Goal: Task Accomplishment & Management: Complete application form

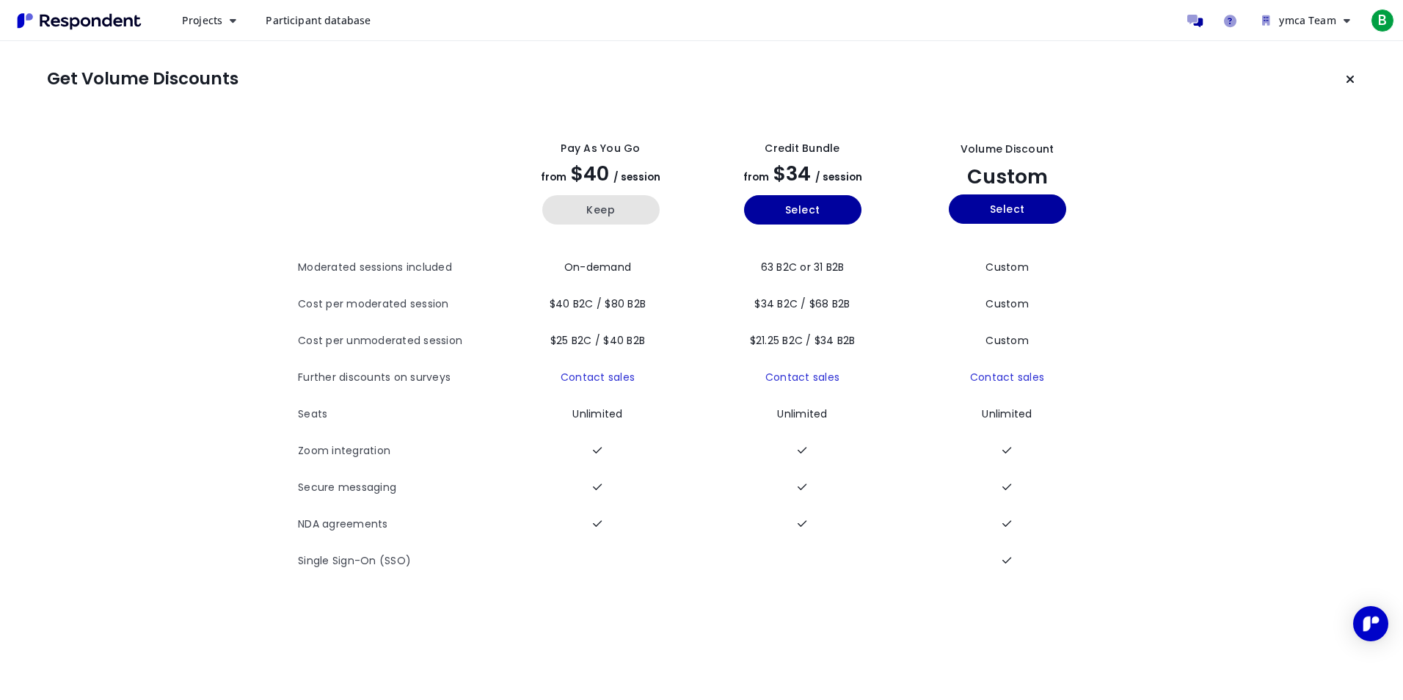
click at [612, 219] on button "Keep" at bounding box center [600, 209] width 117 height 29
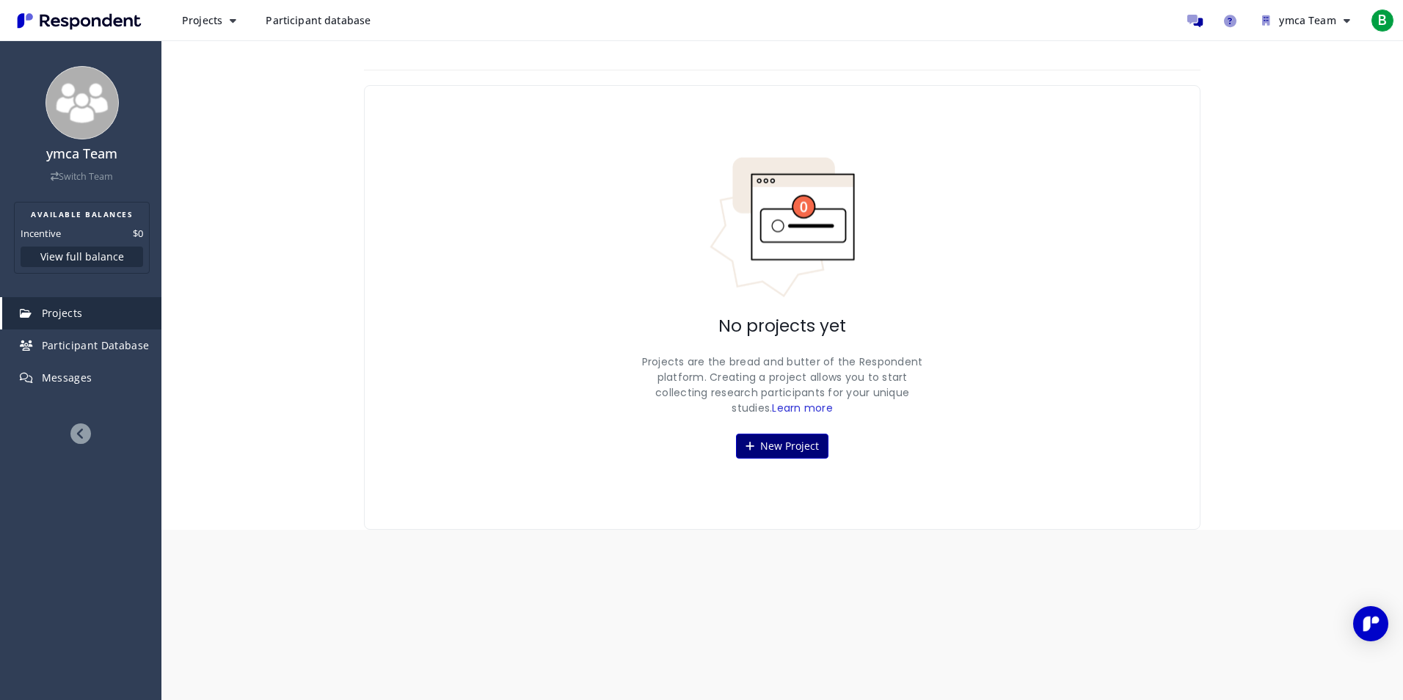
click at [793, 441] on button "New Project" at bounding box center [782, 446] width 92 height 25
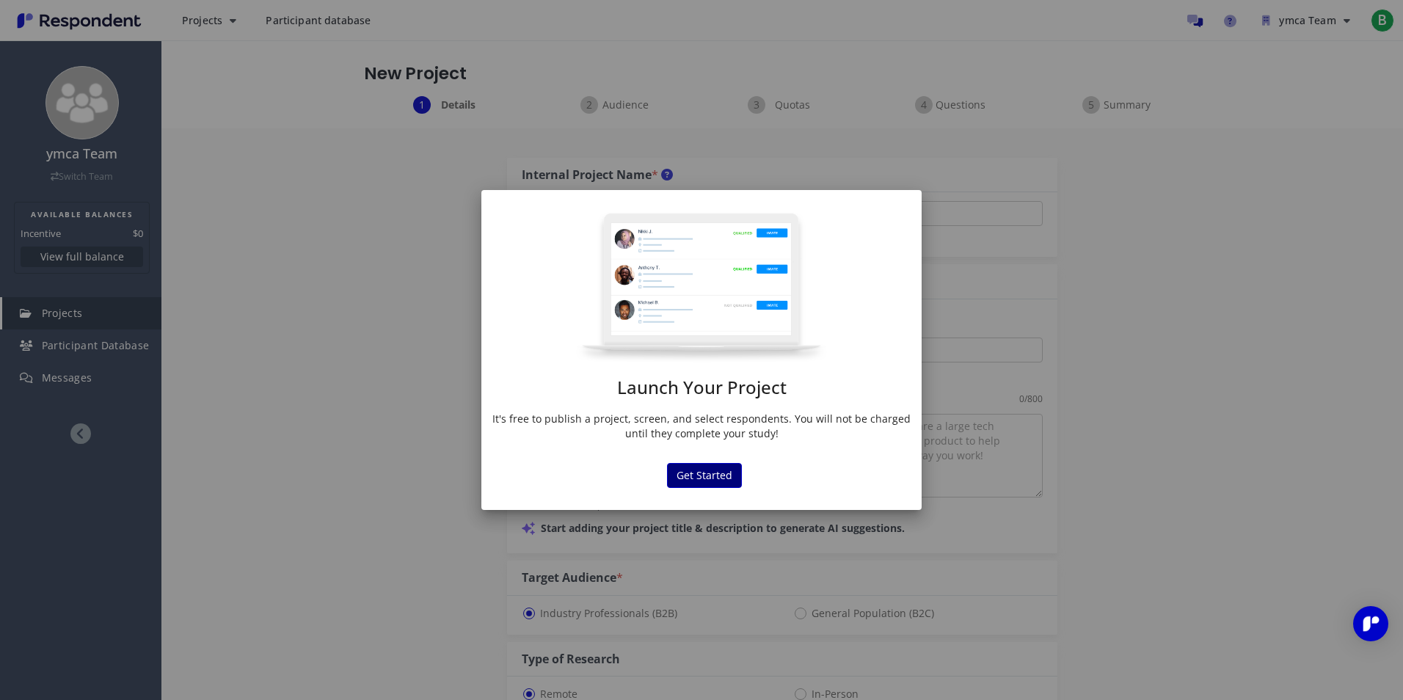
click at [716, 476] on button "Get Started" at bounding box center [704, 475] width 75 height 25
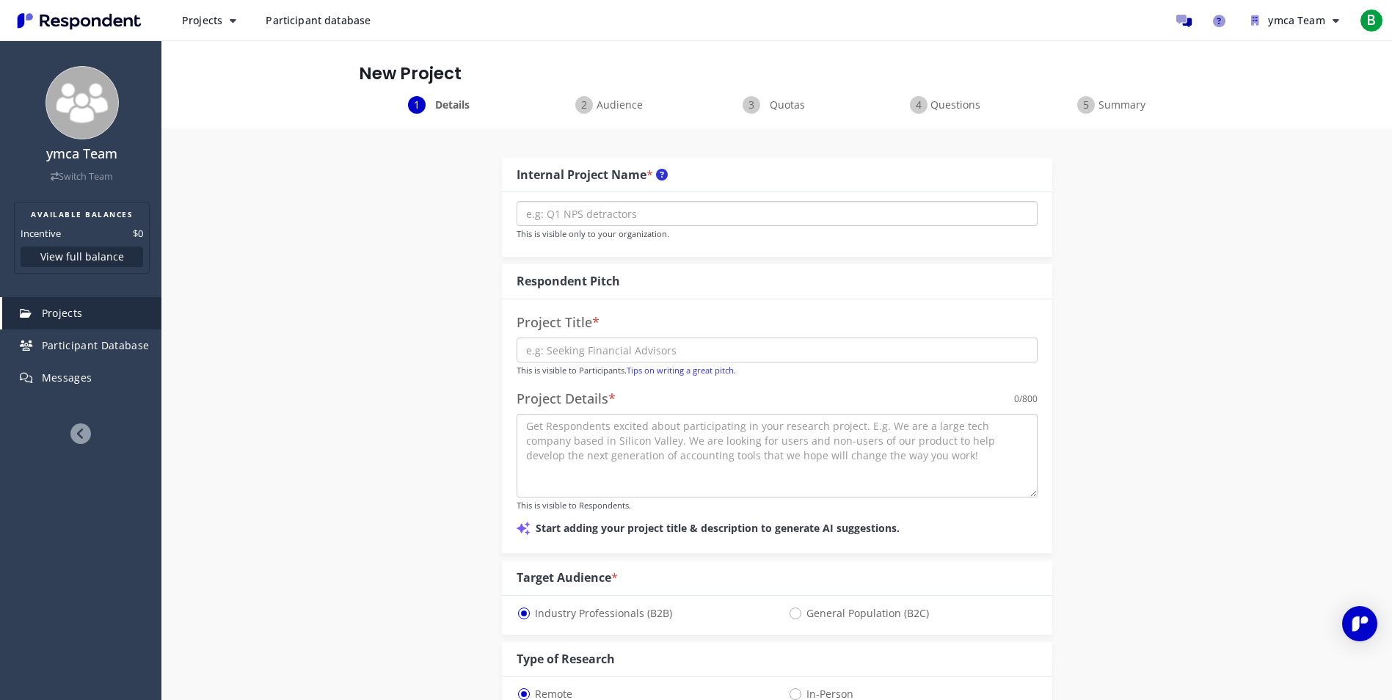
click at [738, 216] on input "text" at bounding box center [777, 213] width 521 height 25
click at [663, 355] on input "text" at bounding box center [777, 350] width 521 height 25
click at [1116, 340] on div "Internal Project Name * This is visible only to your organization. Respondent P…" at bounding box center [777, 681] width 859 height 1107
click at [211, 8] on button "Projects" at bounding box center [209, 20] width 78 height 26
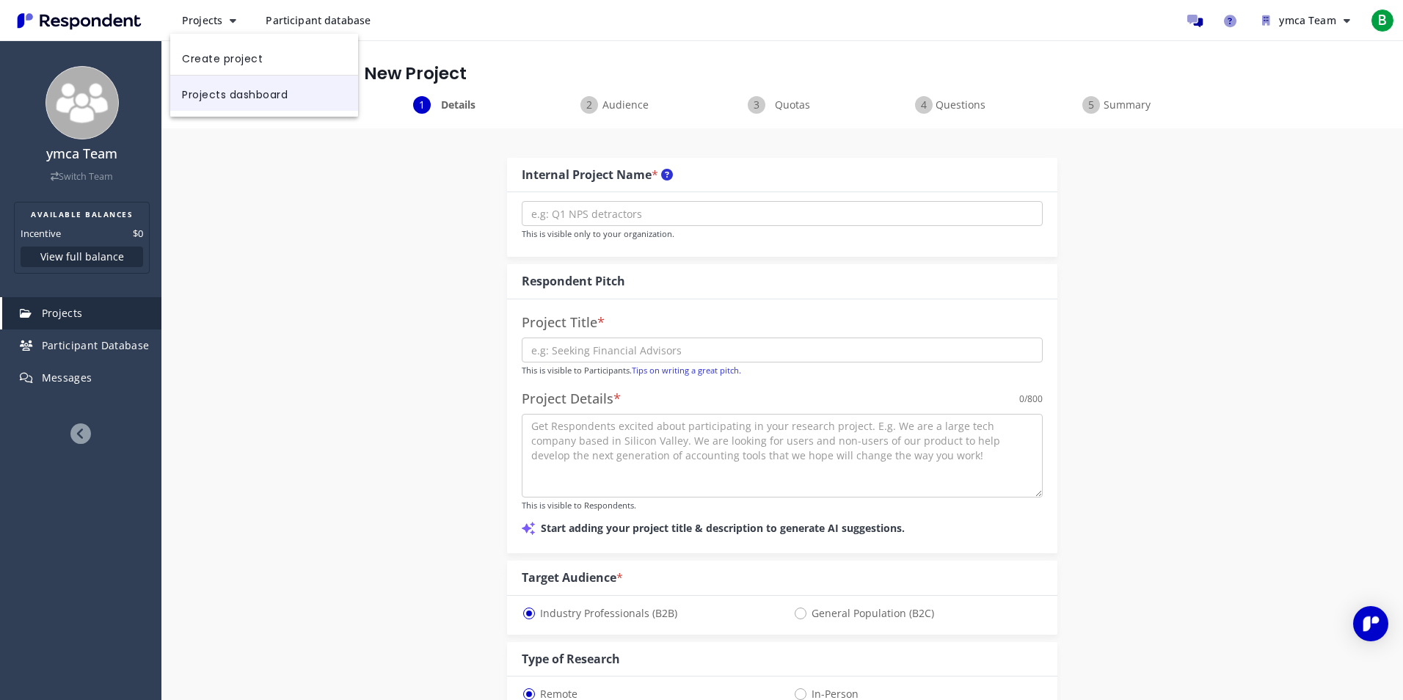
click at [295, 103] on link "Projects dashboard" at bounding box center [264, 93] width 188 height 35
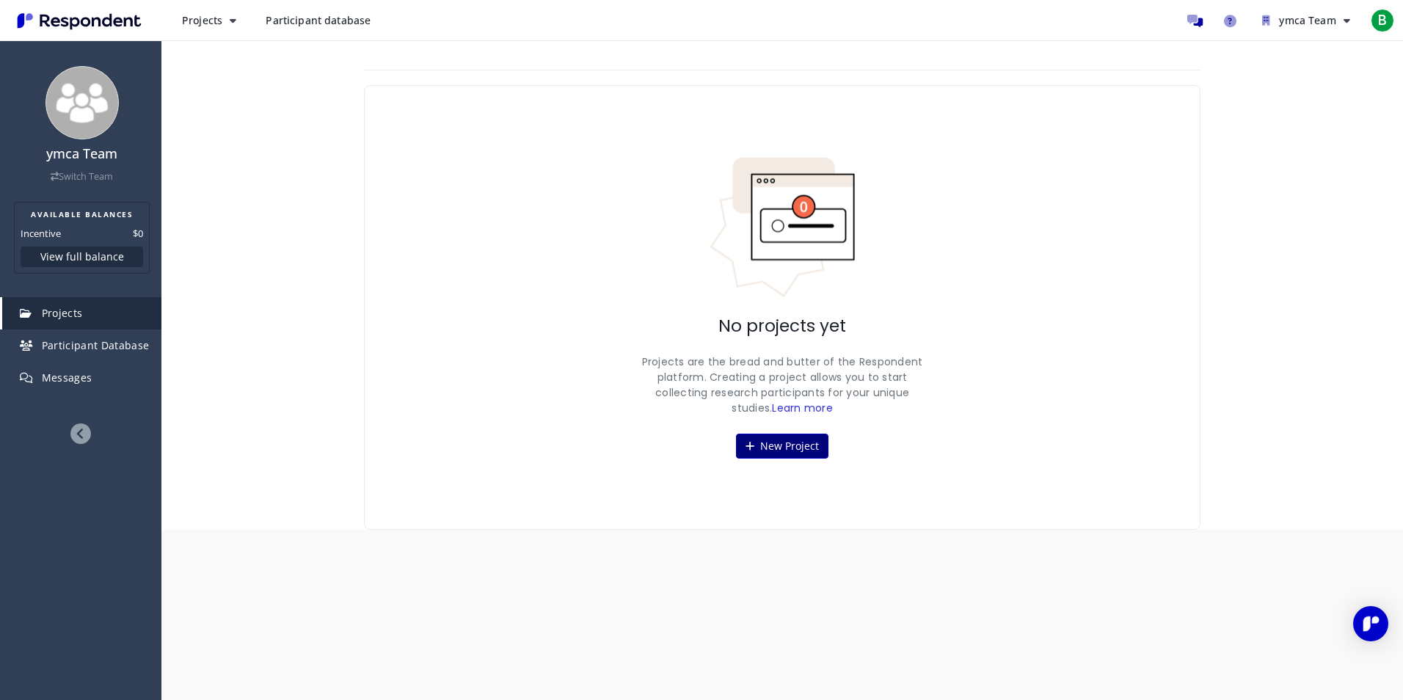
click at [779, 439] on button "New Project" at bounding box center [782, 446] width 92 height 25
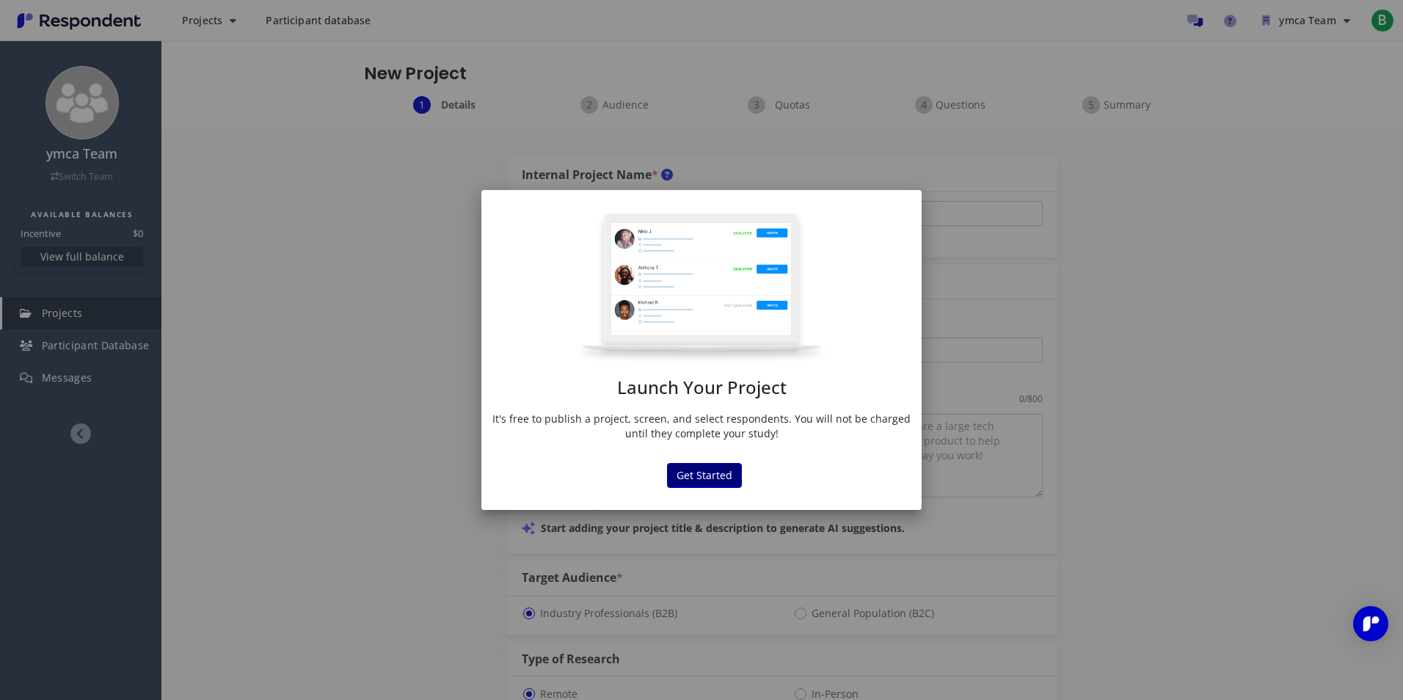
click at [705, 484] on button "Get Started" at bounding box center [704, 475] width 75 height 25
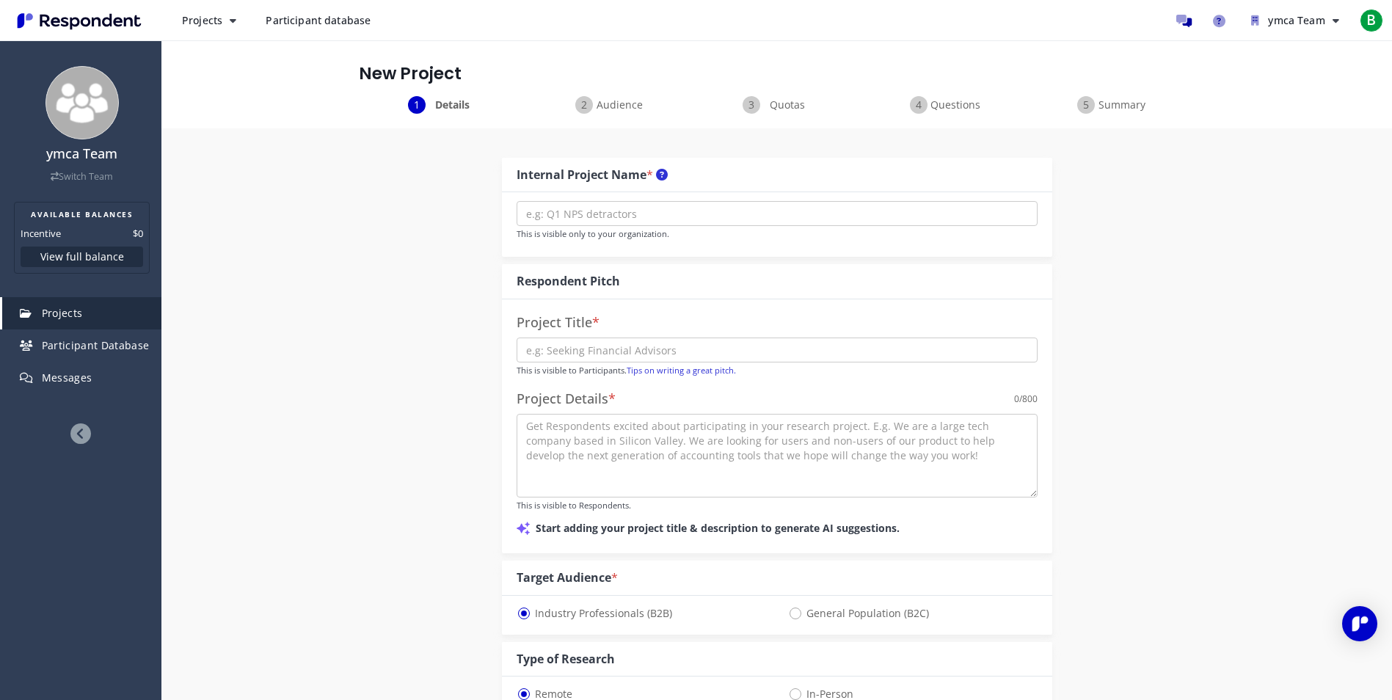
click at [617, 100] on span "Audience" at bounding box center [620, 105] width 48 height 15
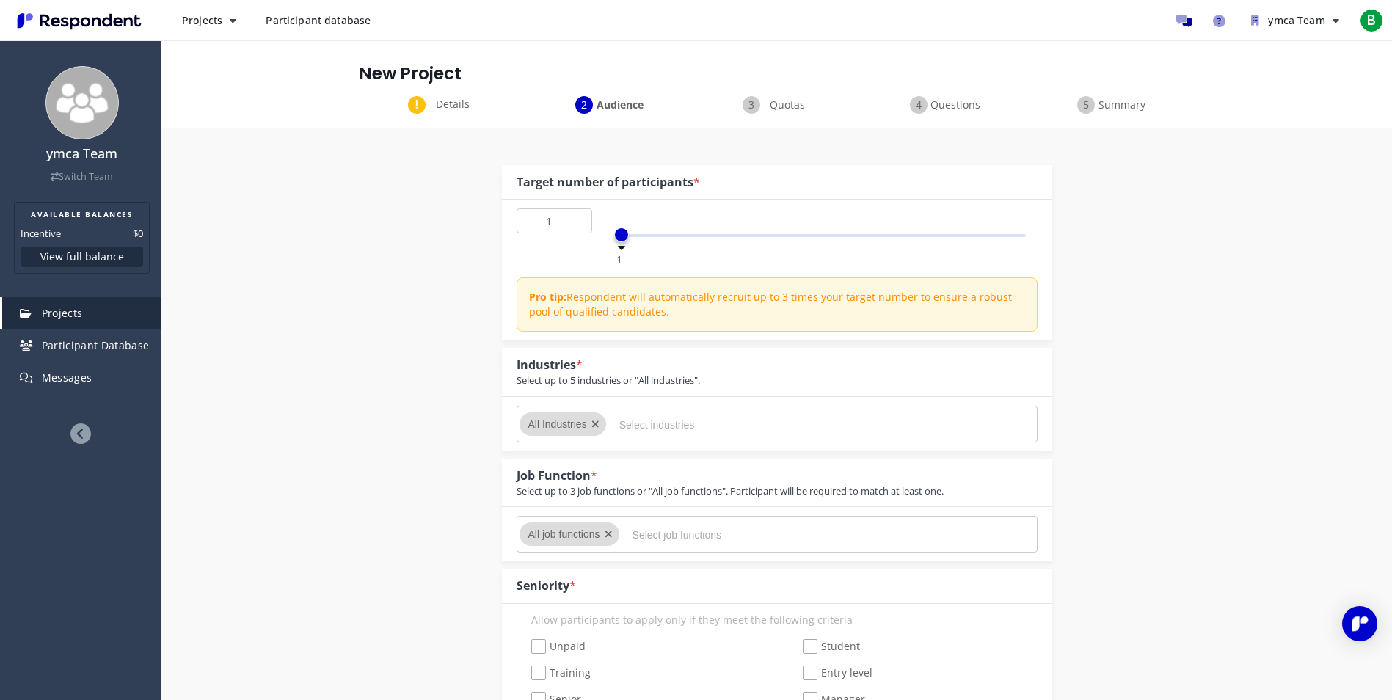
click at [417, 112] on div "Details" at bounding box center [442, 105] width 167 height 18
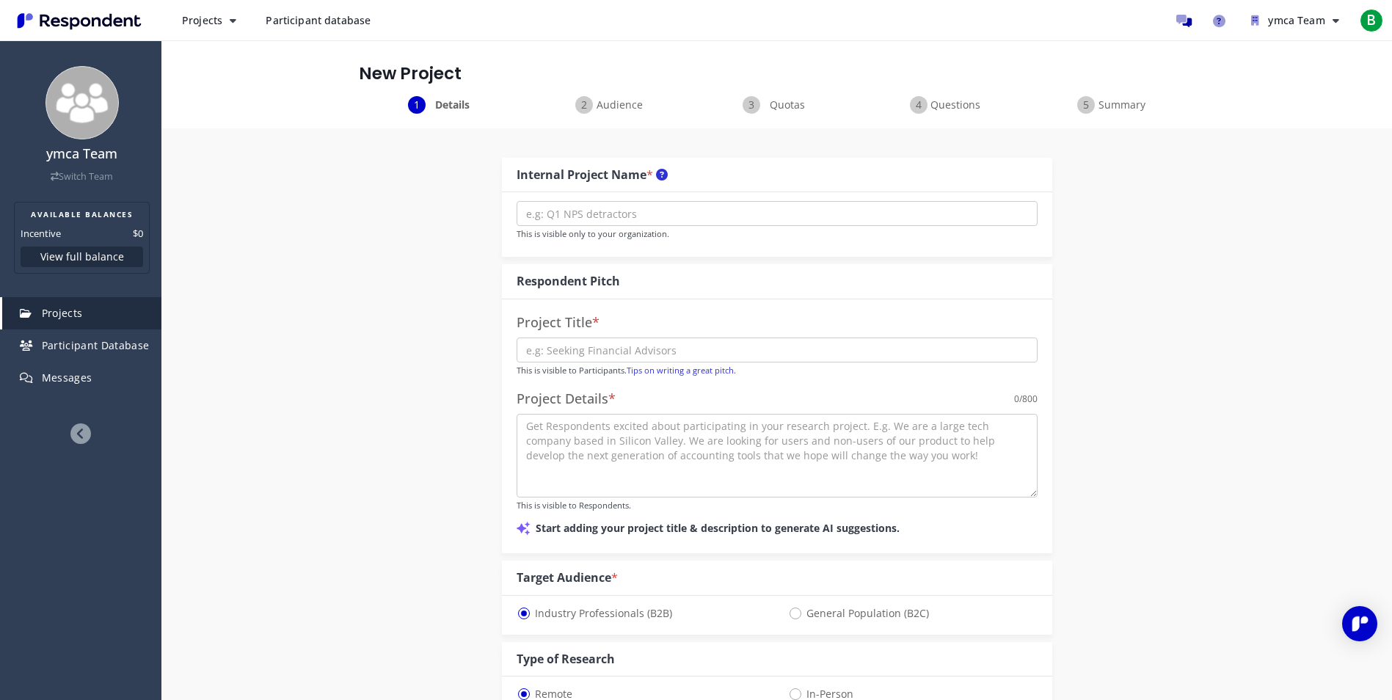
click at [738, 84] on div "New Project" at bounding box center [777, 68] width 859 height 56
click at [749, 94] on div "New Project" at bounding box center [777, 68] width 859 height 56
click at [776, 104] on span "Quotas" at bounding box center [787, 105] width 48 height 15
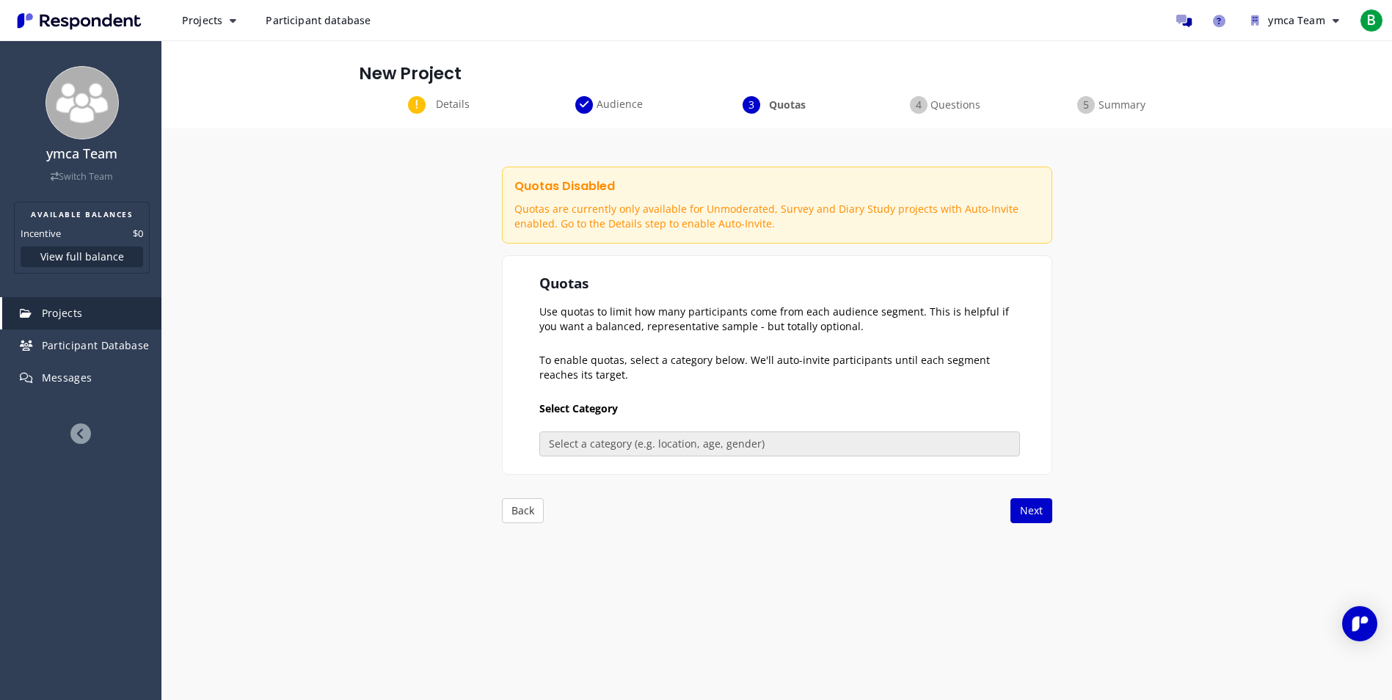
click at [905, 103] on div "Questions" at bounding box center [944, 105] width 167 height 18
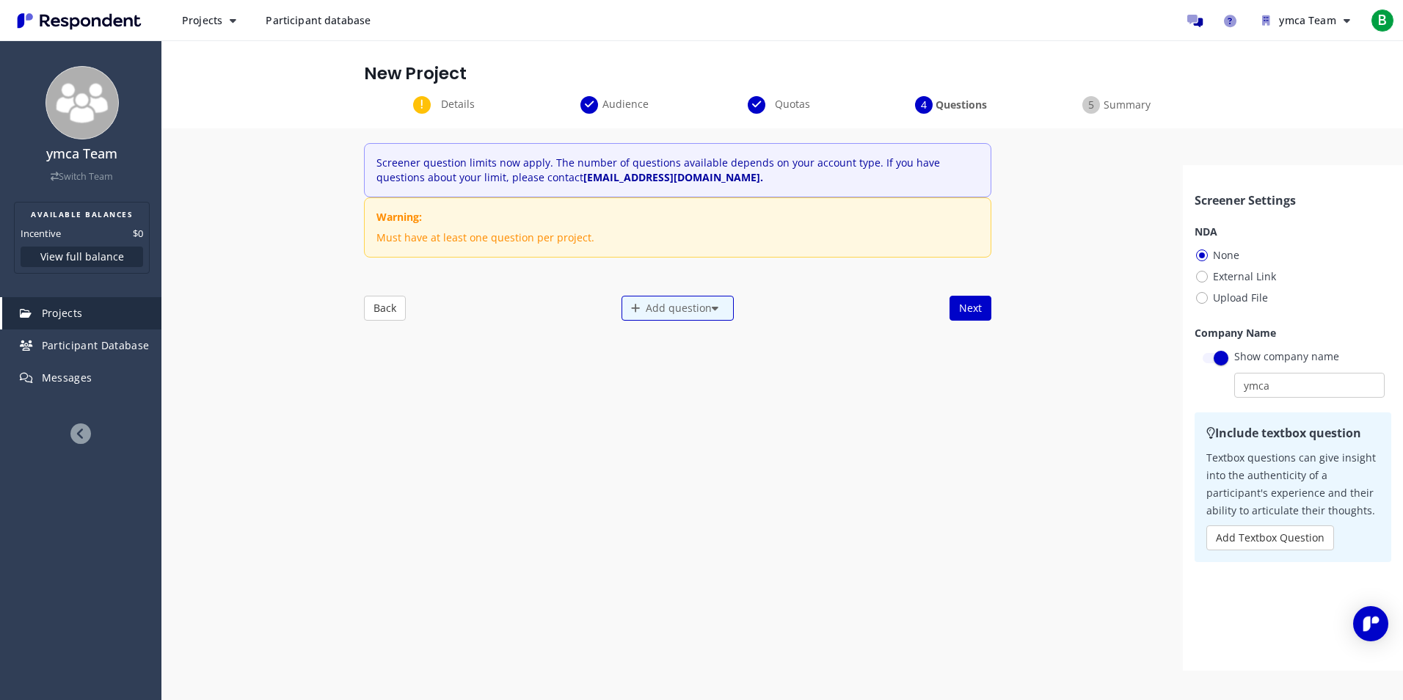
click at [1082, 92] on div "New Project" at bounding box center [782, 68] width 859 height 56
click at [1087, 100] on div "Summary" at bounding box center [1116, 105] width 167 height 18
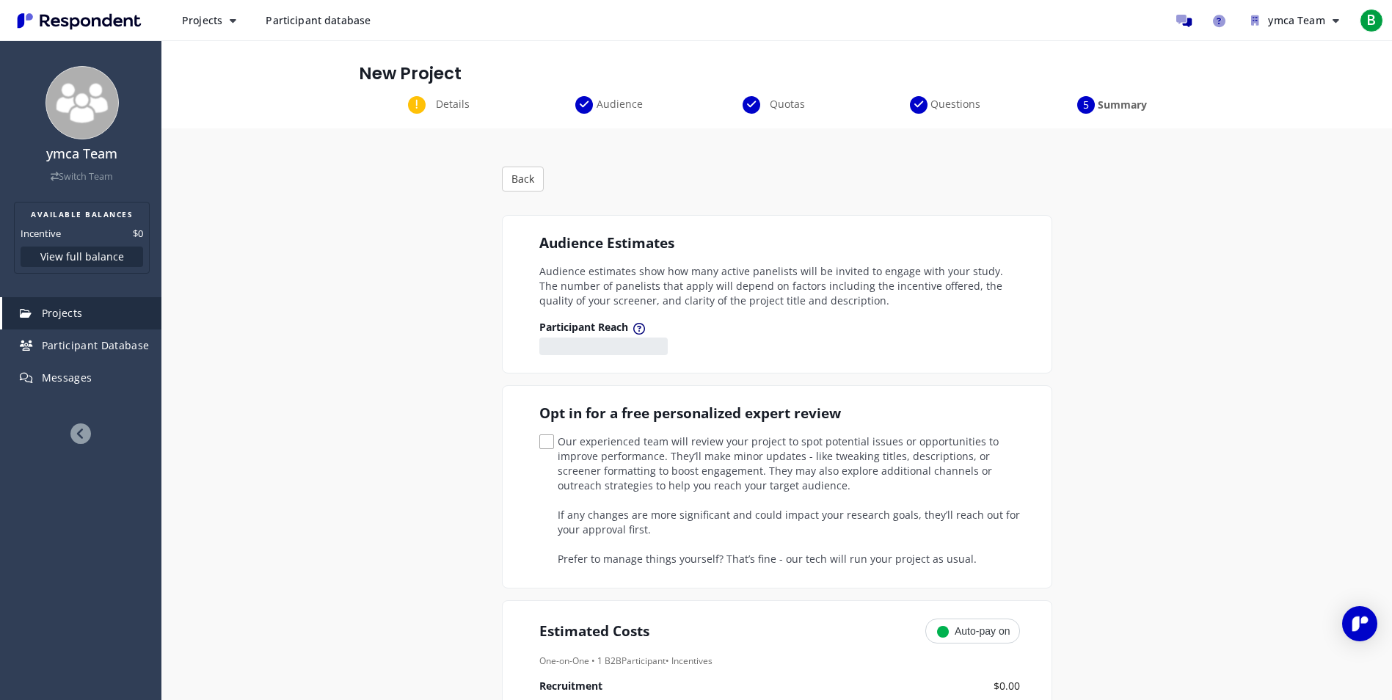
click at [444, 102] on span "Details" at bounding box center [453, 104] width 48 height 15
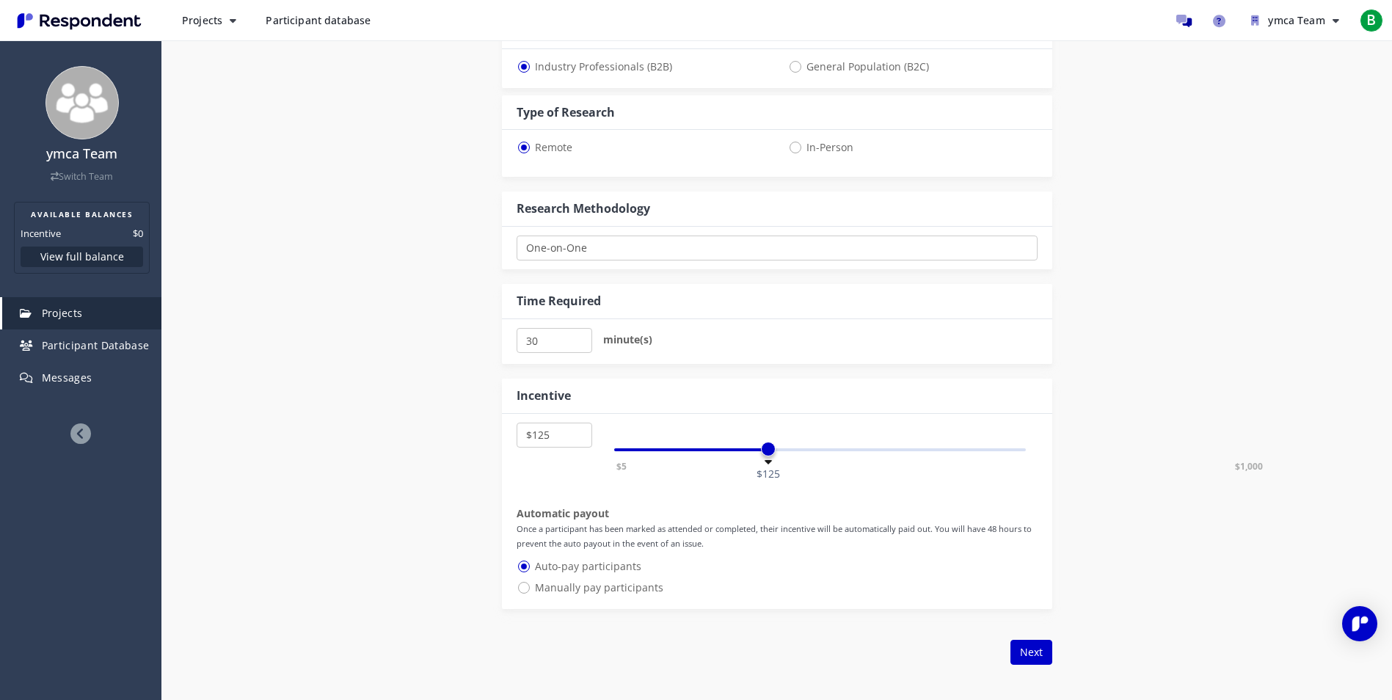
scroll to position [661, 0]
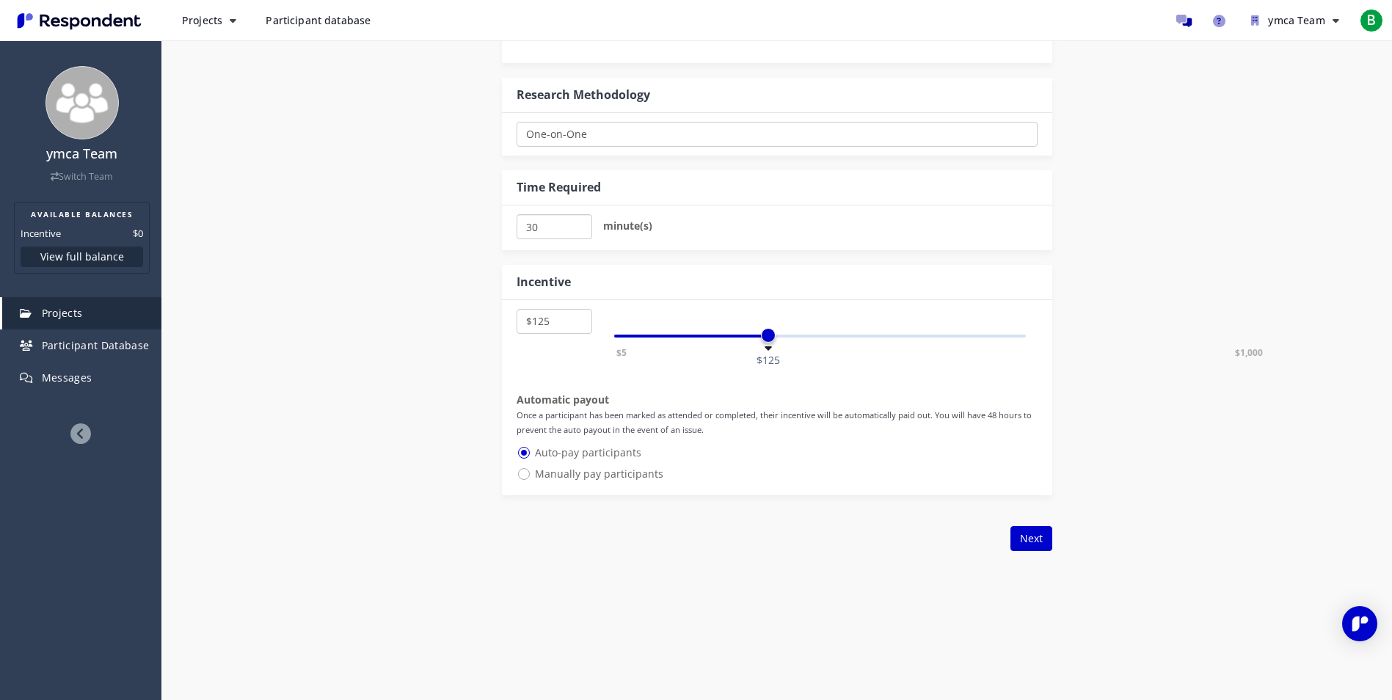
click at [550, 225] on input "30" at bounding box center [555, 226] width 76 height 25
click at [607, 283] on div "Incentive" at bounding box center [777, 282] width 550 height 35
select select "number:155"
drag, startPoint x: 774, startPoint y: 345, endPoint x: 736, endPoint y: 358, distance: 40.4
click at [736, 338] on div "$5 $1,000 $155" at bounding box center [820, 336] width 413 height 3
